Goal: Check status: Check status

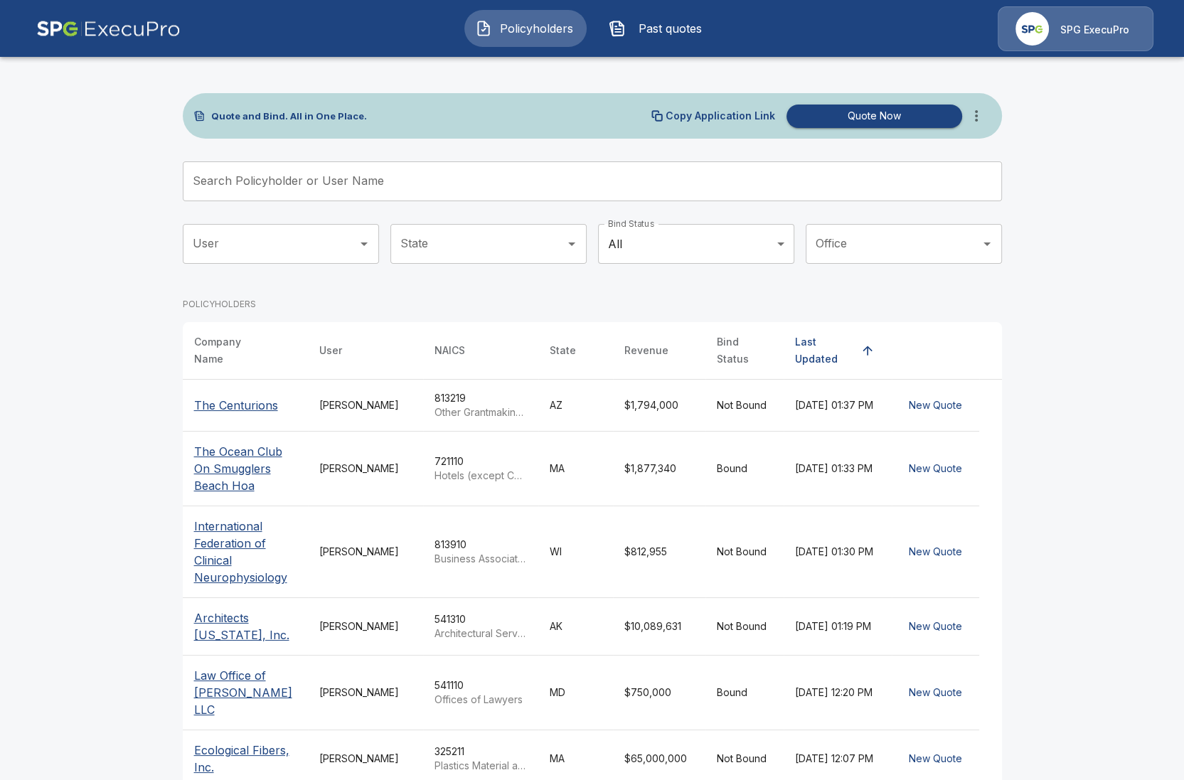
click at [235, 385] on th "The Centurions" at bounding box center [245, 406] width 125 height 52
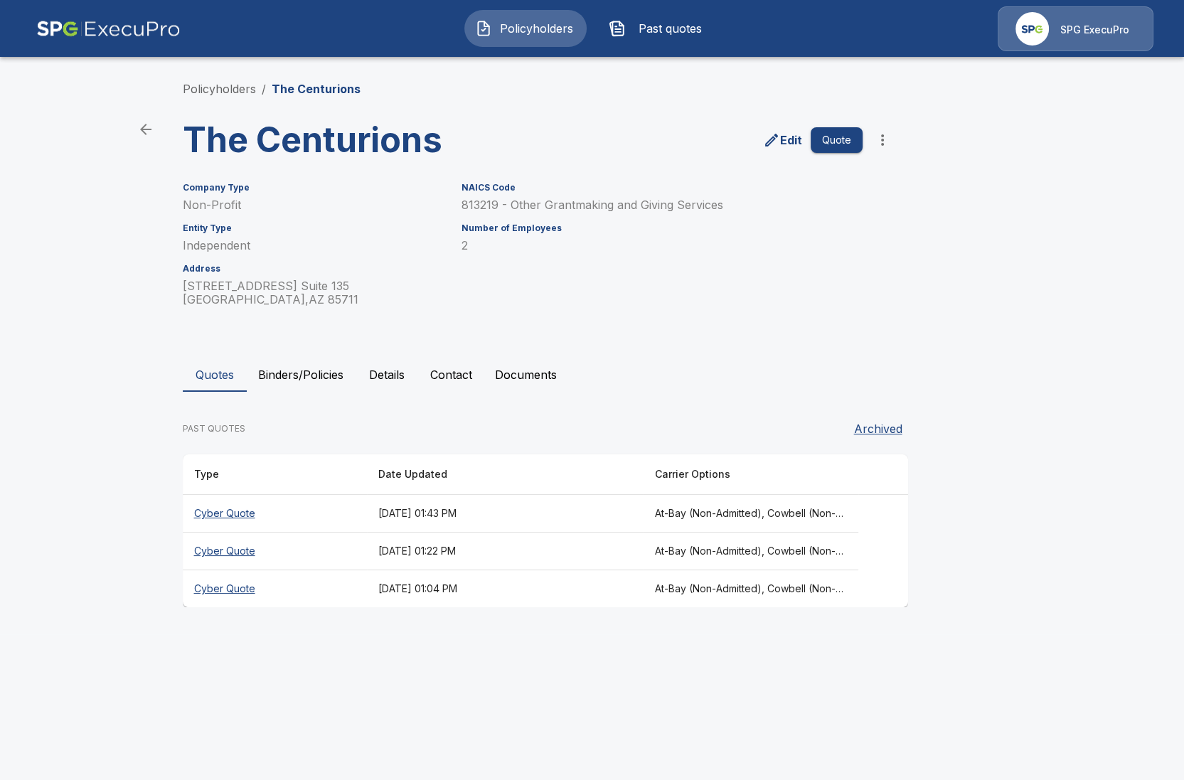
click at [404, 518] on th "[DATE] 01:43 PM" at bounding box center [505, 514] width 277 height 38
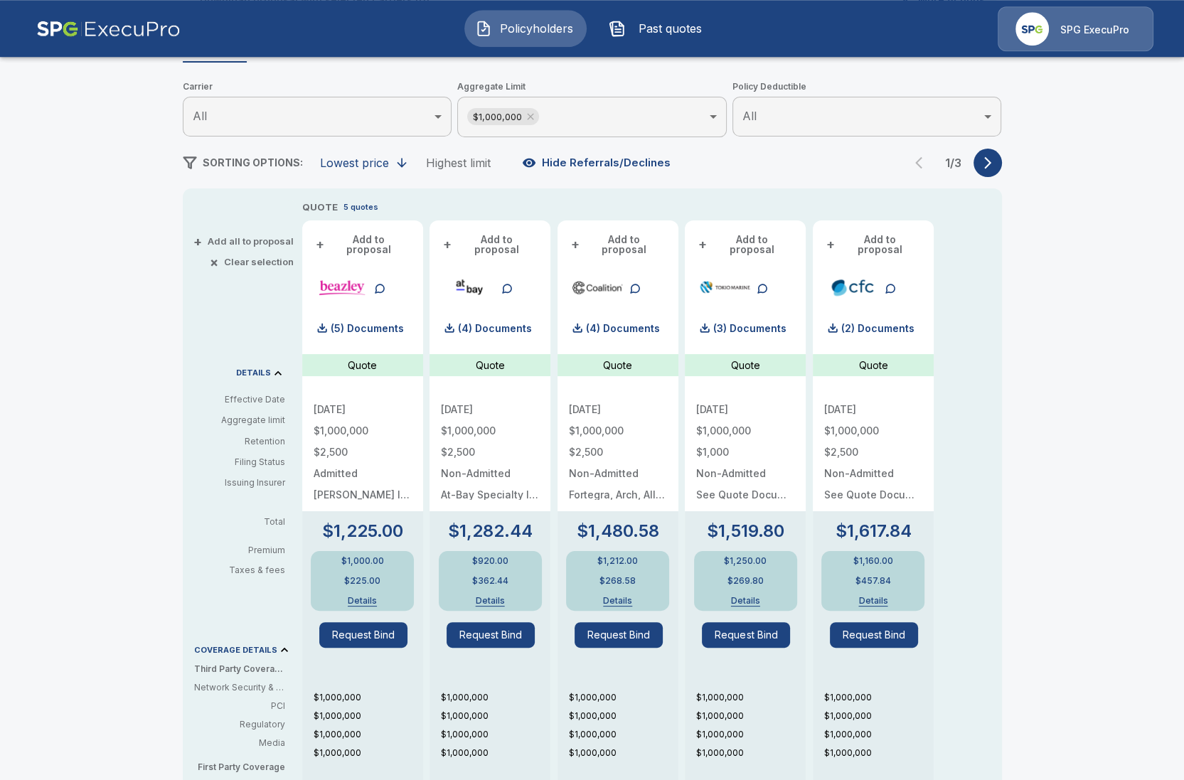
scroll to position [164, 0]
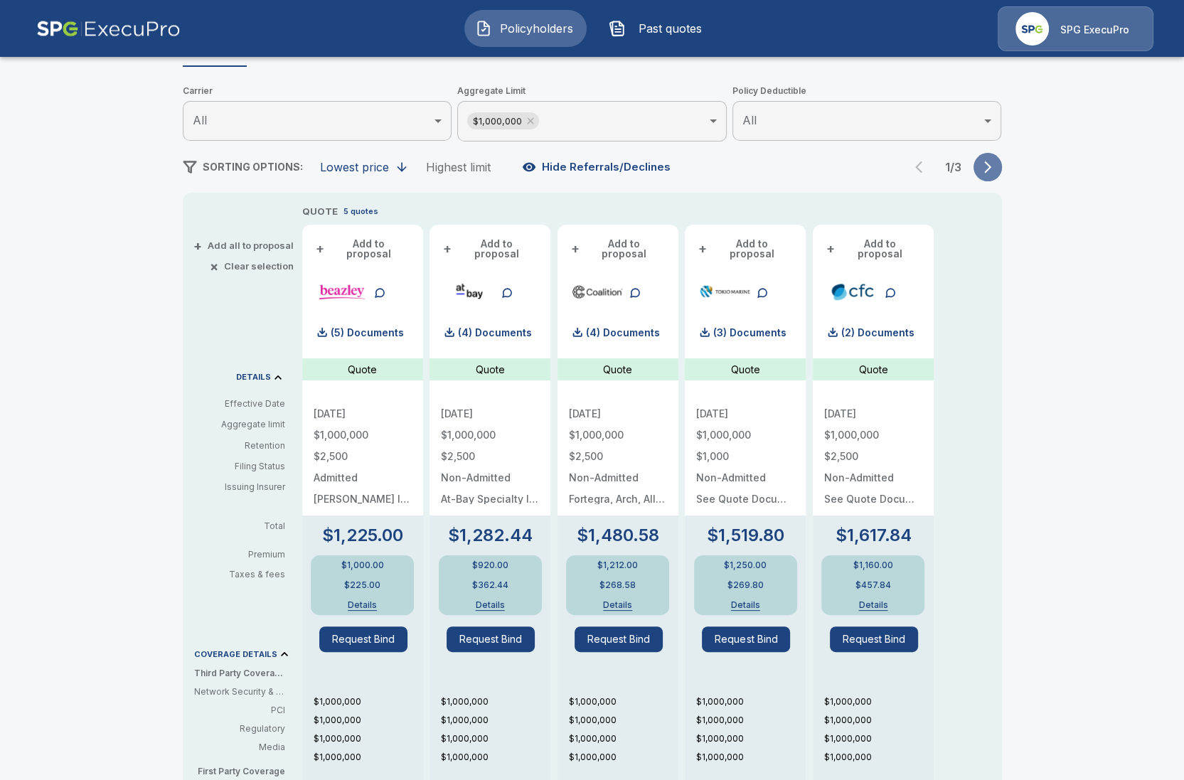
click at [977, 170] on button "button" at bounding box center [988, 167] width 28 height 28
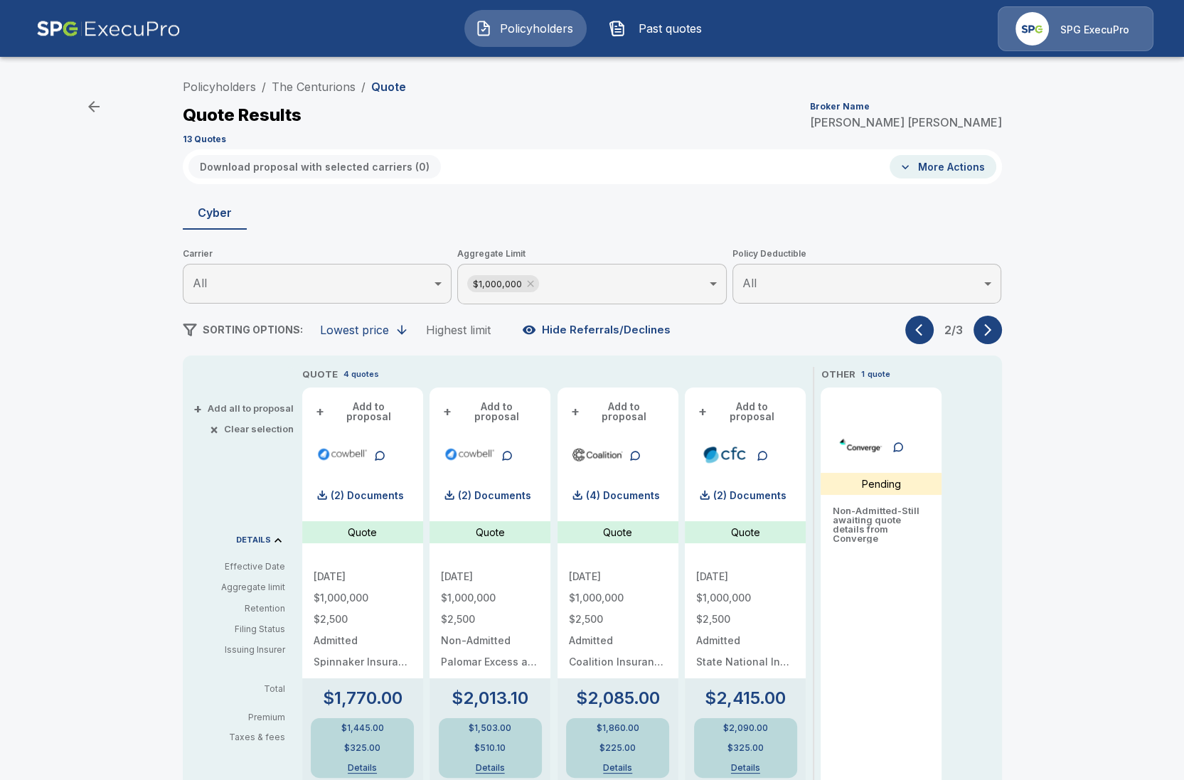
scroll to position [0, 0]
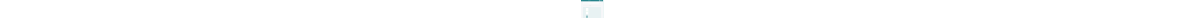
scroll to position [57, 0]
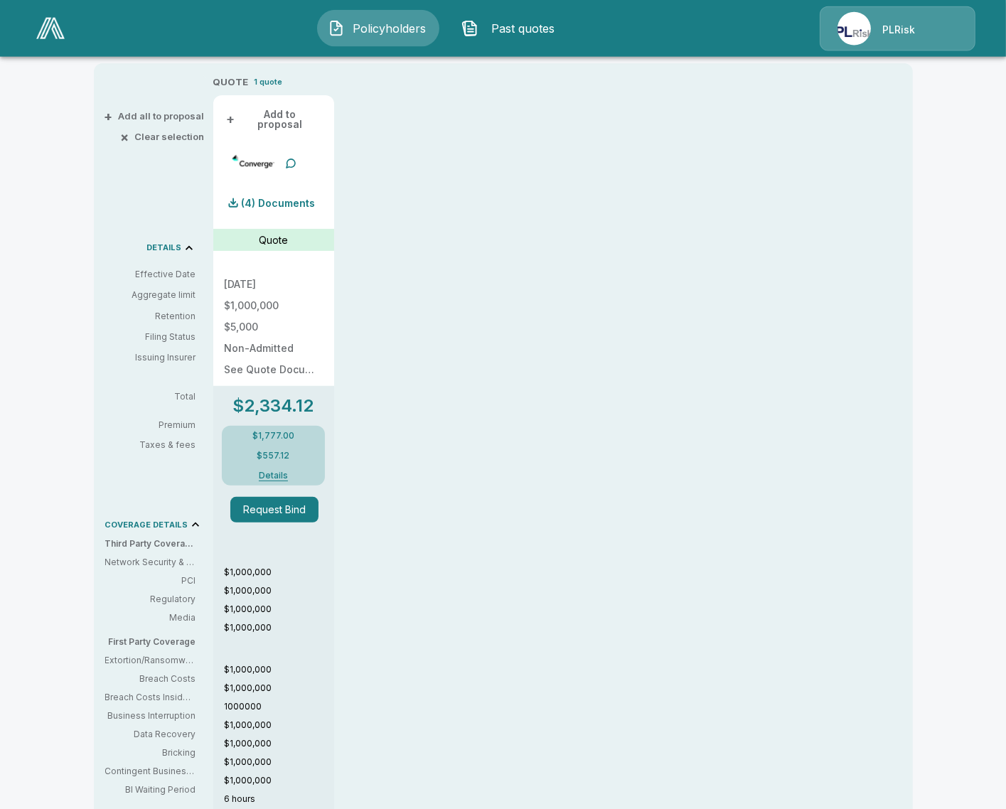
scroll to position [327, 0]
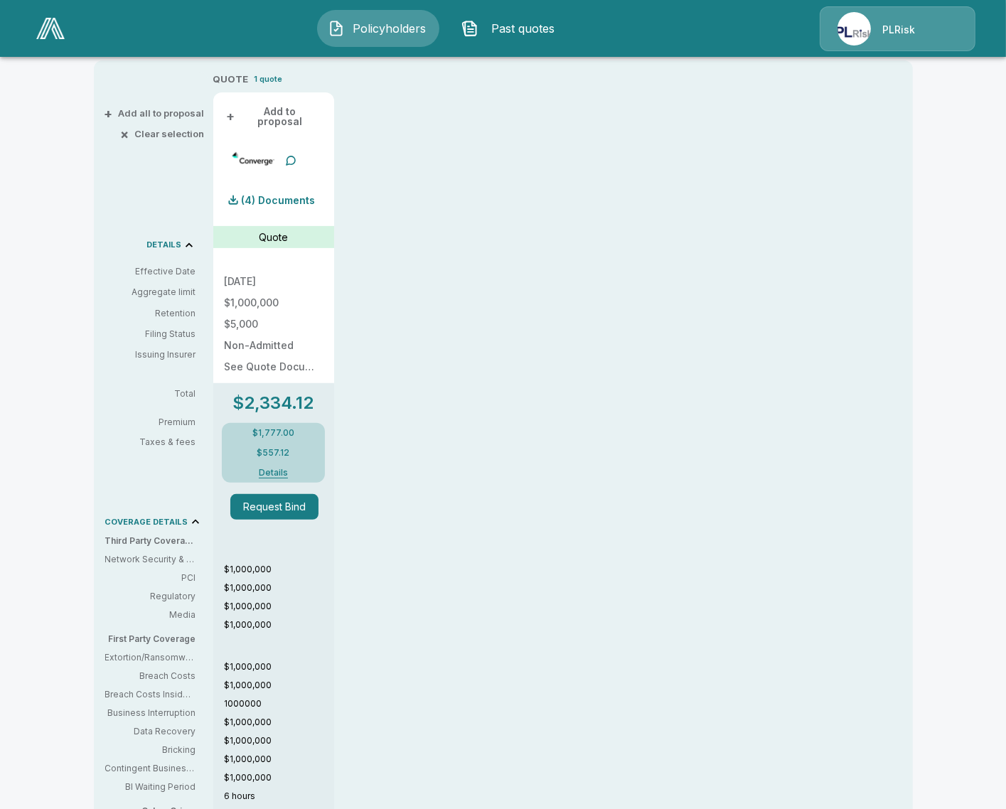
click at [238, 698] on p "1000000" at bounding box center [280, 704] width 110 height 13
click at [420, 696] on div "QUOTE 1 quote + Add to proposal (4) Documents Quote [DATE] $1,000,000 $5,000 No…" at bounding box center [534, 501] width 643 height 859
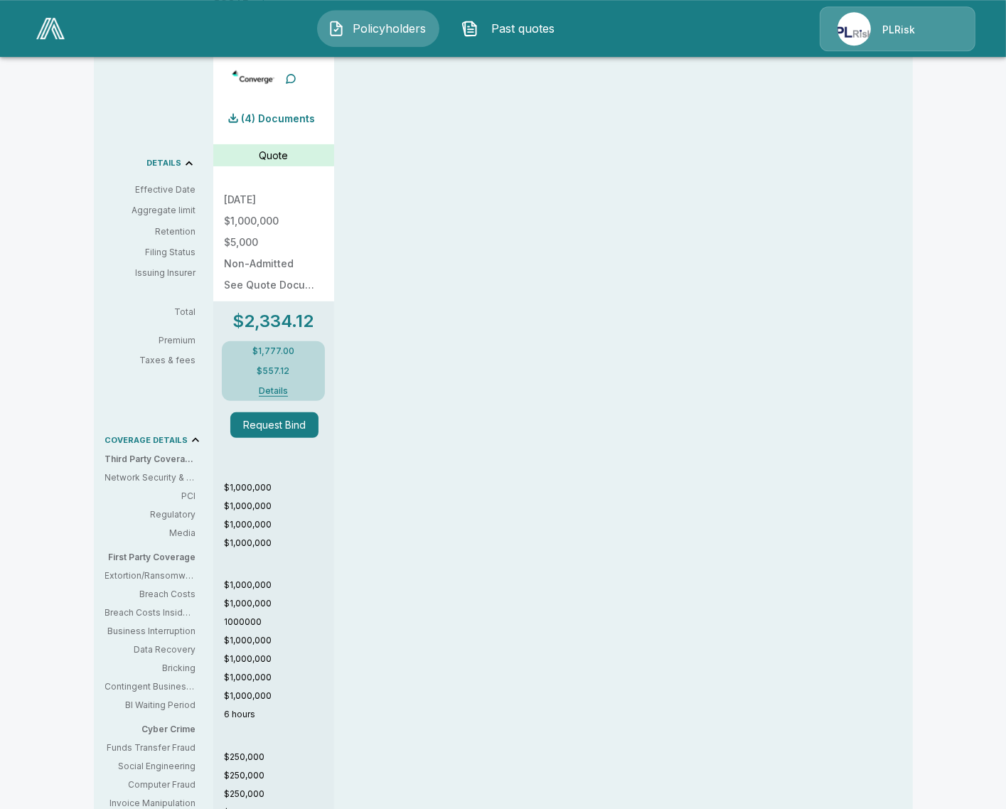
scroll to position [410, 0]
drag, startPoint x: 240, startPoint y: 614, endPoint x: 252, endPoint y: 615, distance: 12.2
click at [250, 615] on p "1000000" at bounding box center [280, 621] width 110 height 13
click at [269, 615] on p "1000000" at bounding box center [280, 621] width 110 height 13
drag, startPoint x: 262, startPoint y: 615, endPoint x: 220, endPoint y: 612, distance: 42.1
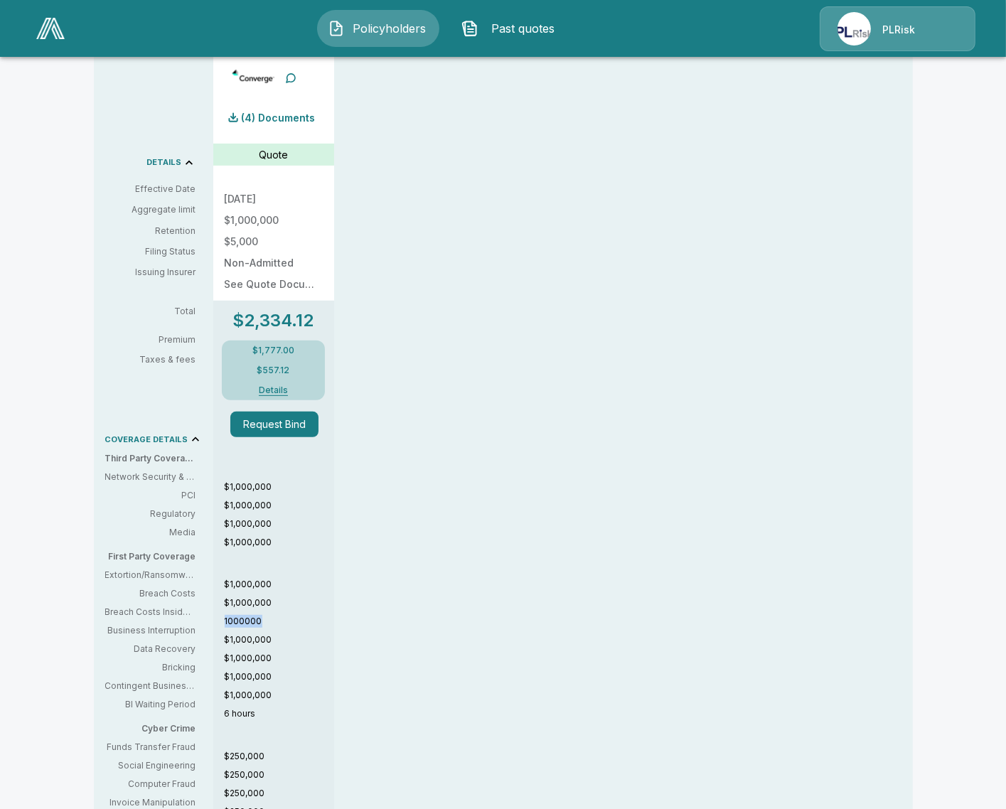
click at [220, 612] on div "$1,000,000 $1,000,000 $1,000,000 $1,000,000 $1,000,000 $1,000,000 1000000 $1,00…" at bounding box center [273, 659] width 121 height 356
click at [238, 615] on p "1000000" at bounding box center [280, 621] width 110 height 13
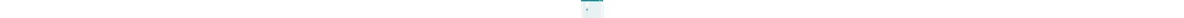
scroll to position [384, 0]
